Goal: Information Seeking & Learning: Learn about a topic

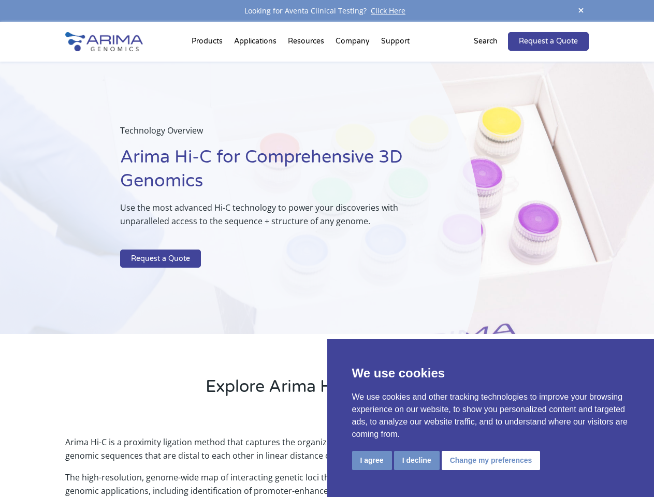
click at [327, 249] on p at bounding box center [274, 242] width 309 height 13
click at [372, 460] on button "I agree" at bounding box center [372, 460] width 40 height 19
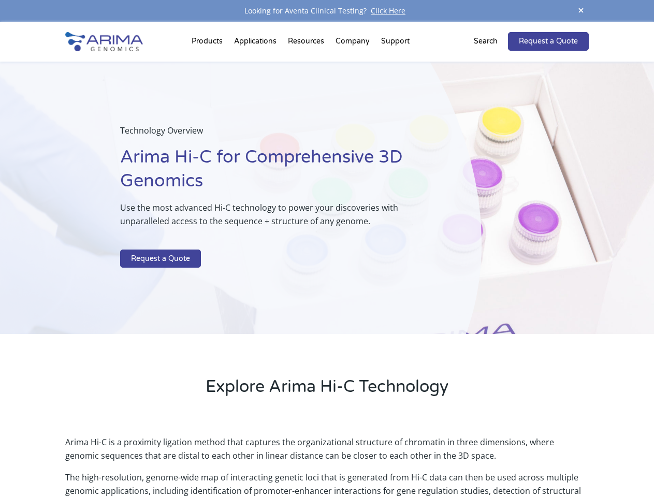
click at [416, 460] on p "Arima Hi-C is a proximity ligation method that captures the organizational stru…" at bounding box center [326, 452] width 523 height 35
click at [489, 460] on p "Arima Hi-C is a proximity ligation method that captures the organizational stru…" at bounding box center [326, 452] width 523 height 35
click at [581, 11] on span at bounding box center [581, 11] width 16 height 14
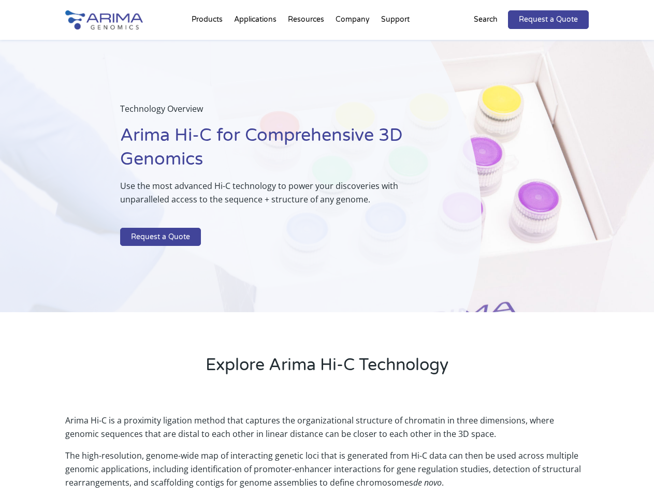
click at [327, 259] on div "Technology Overview Arima Hi-C for Comprehensive 3D Genomics Use the most advan…" at bounding box center [240, 176] width 481 height 273
click at [209, 43] on div "Technology Overview Arima Hi-C for Comprehensive 3D Genomics Use the most advan…" at bounding box center [240, 176] width 481 height 273
click at [307, 43] on div "Technology Overview Arima Hi-C for Comprehensive 3D Genomics Use the most advan…" at bounding box center [240, 176] width 481 height 273
click at [353, 43] on div "Technology Overview Arima Hi-C for Comprehensive 3D Genomics Use the most advan…" at bounding box center [240, 176] width 481 height 273
click at [395, 43] on div "Technology Overview Arima Hi-C for Comprehensive 3D Genomics Use the most advan…" at bounding box center [240, 176] width 481 height 273
